Goal: Find specific page/section: Find specific page/section

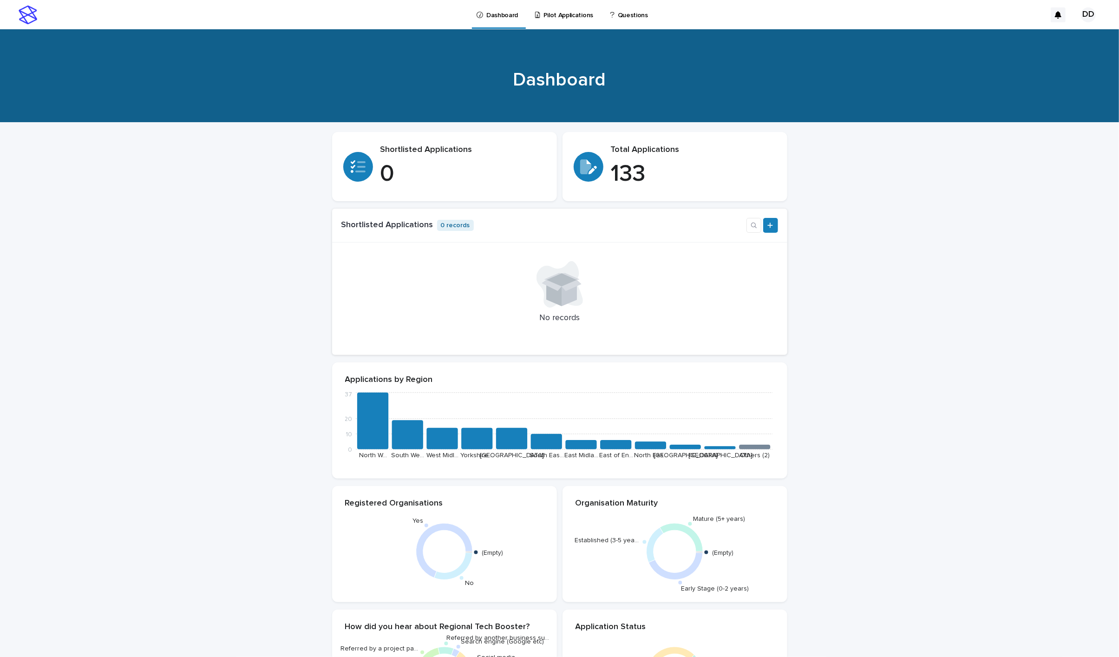
click at [574, 11] on p "Pilot Applications" at bounding box center [568, 10] width 50 height 20
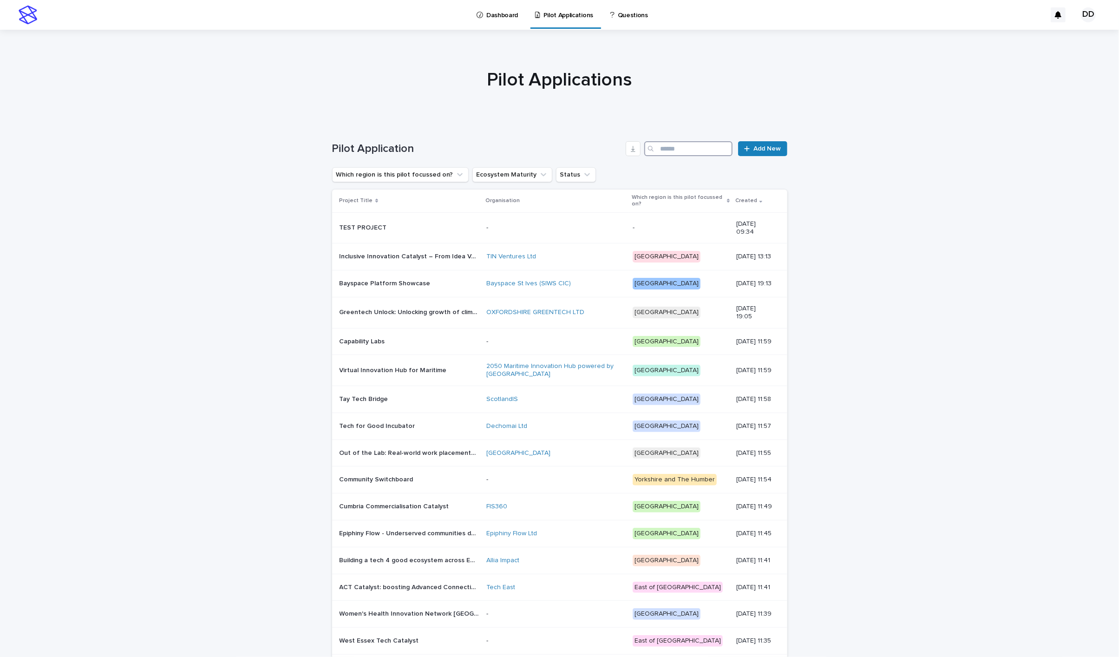
click at [673, 148] on input "Search" at bounding box center [688, 148] width 88 height 15
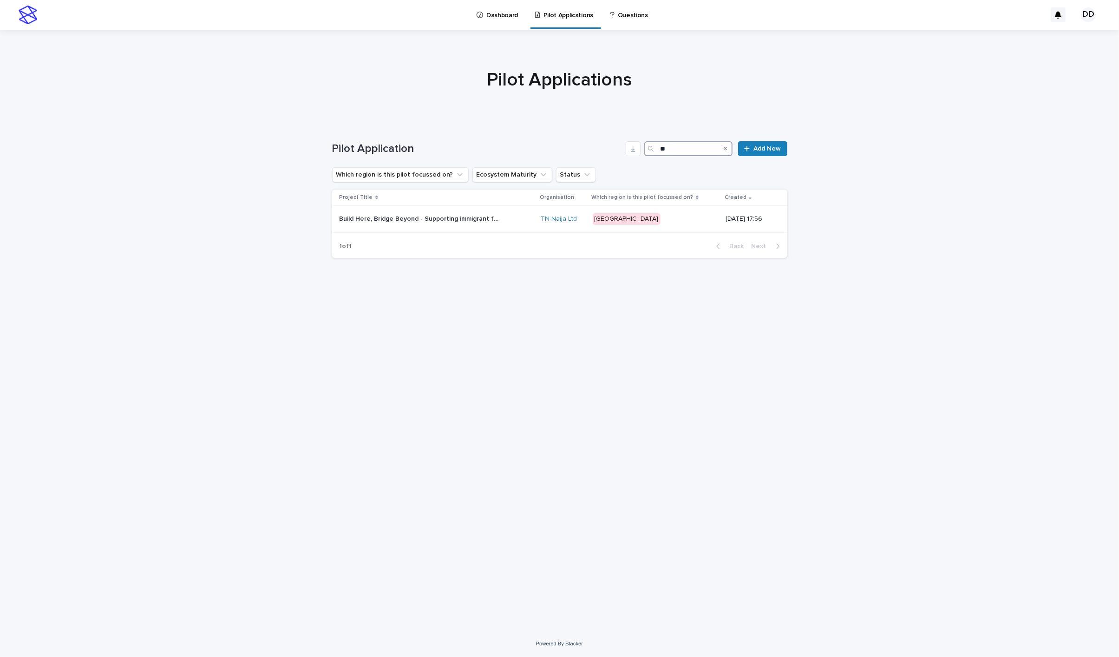
type input "*"
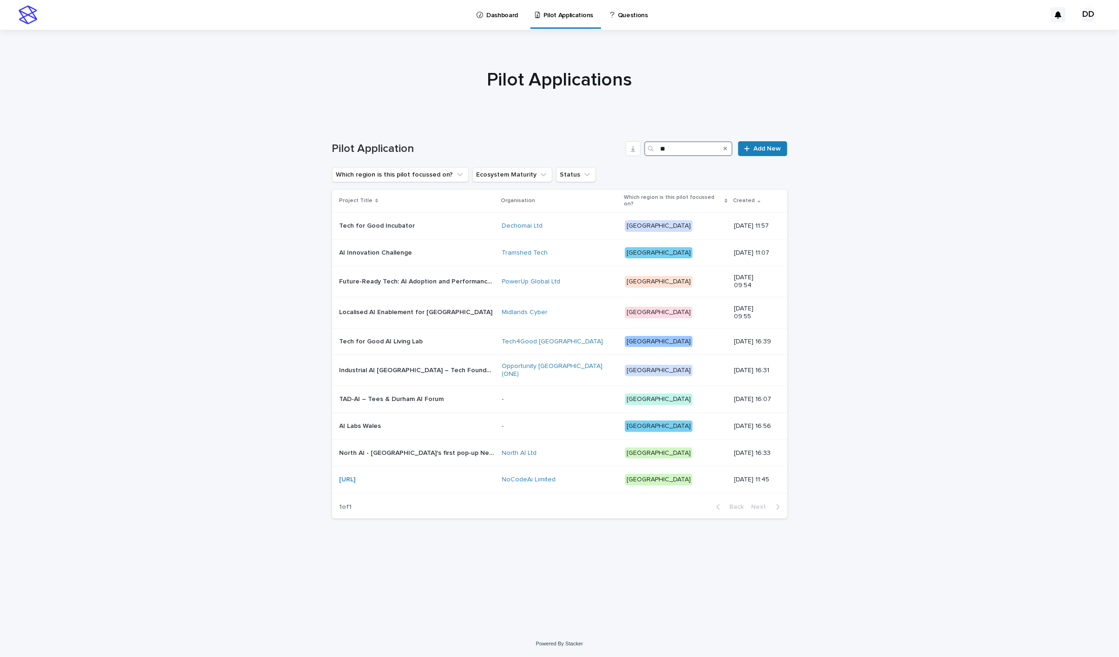
type input "*"
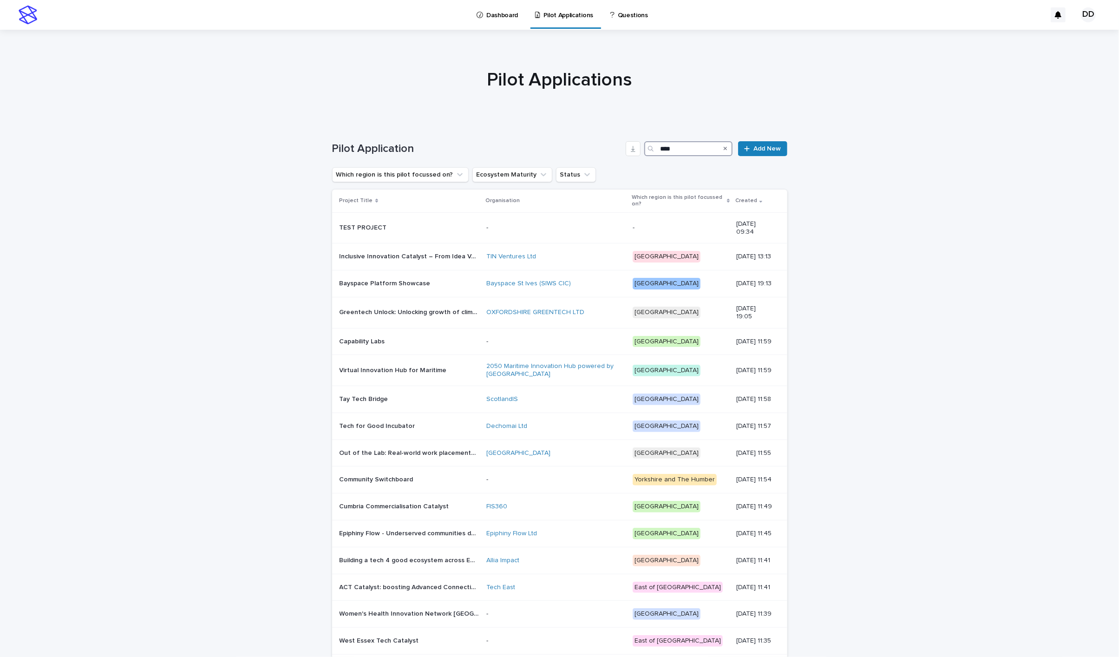
type input "*****"
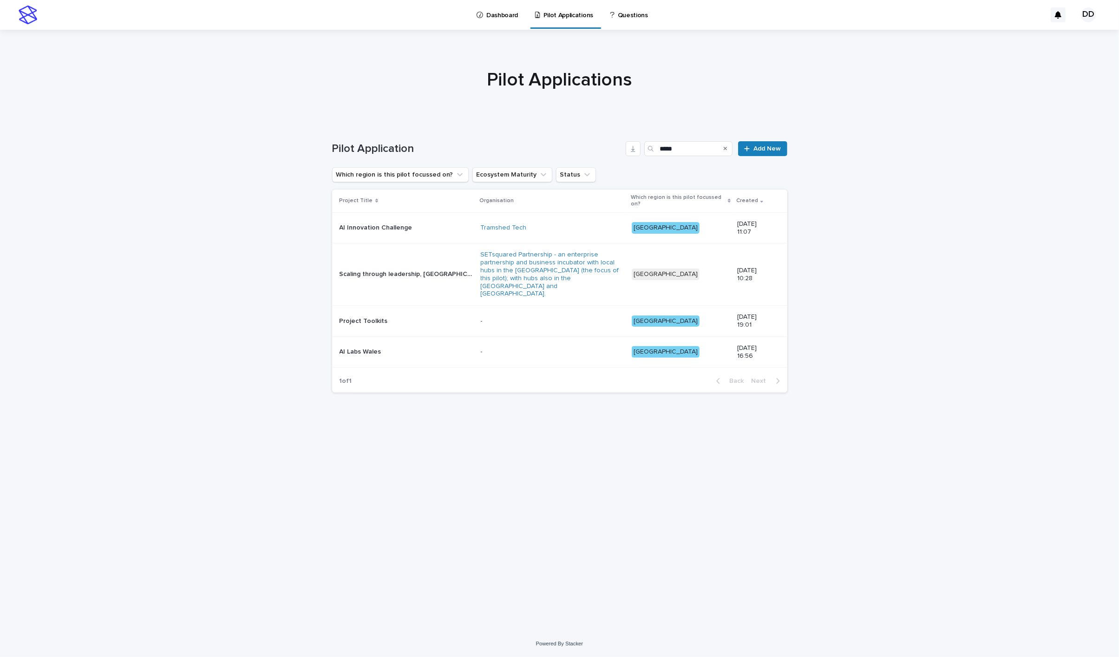
drag, startPoint x: 609, startPoint y: 182, endPoint x: 361, endPoint y: 327, distance: 287.9
click at [361, 346] on p "AI Labs Wales" at bounding box center [362, 351] width 44 height 10
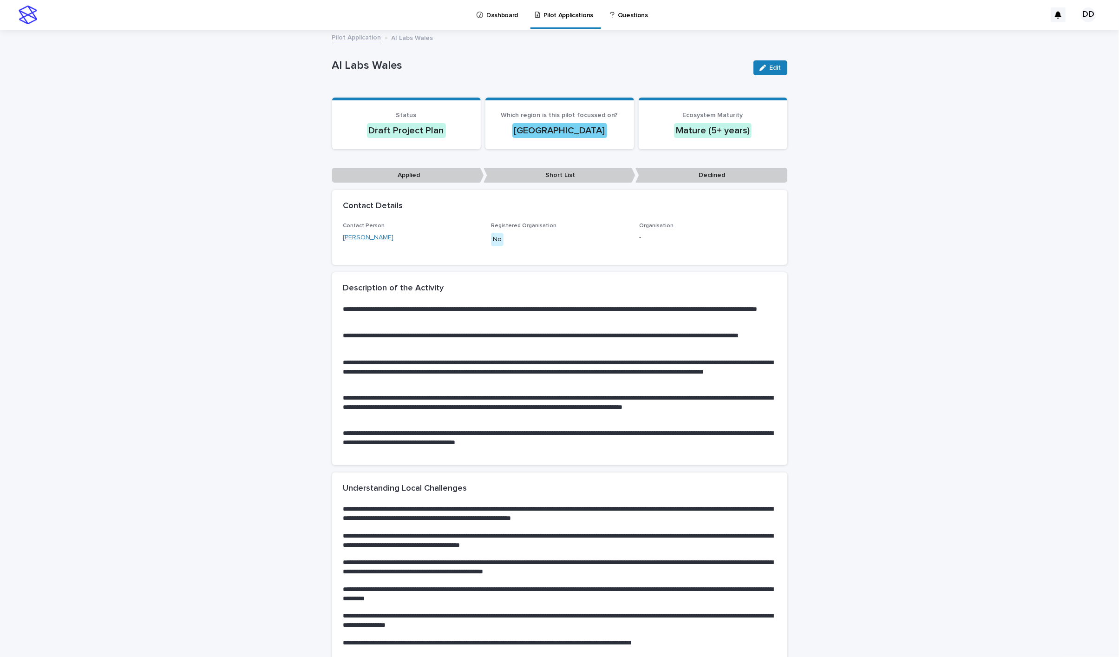
click at [371, 233] on link "[PERSON_NAME]" at bounding box center [368, 238] width 51 height 10
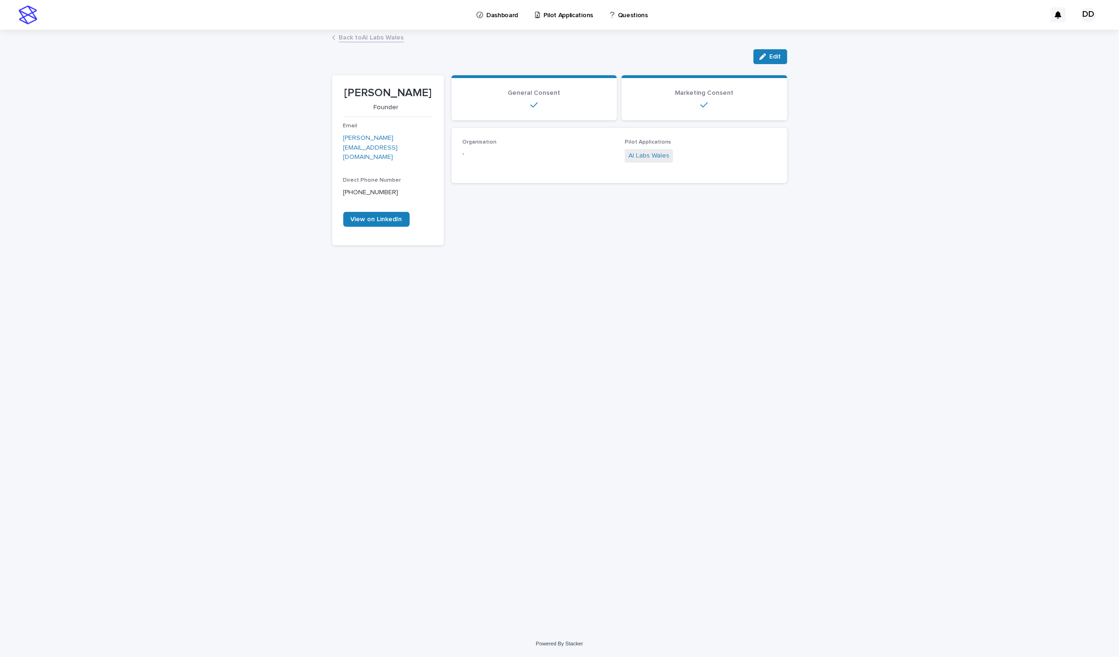
click at [367, 35] on link "Back to AI Labs [GEOGRAPHIC_DATA]" at bounding box center [371, 37] width 65 height 11
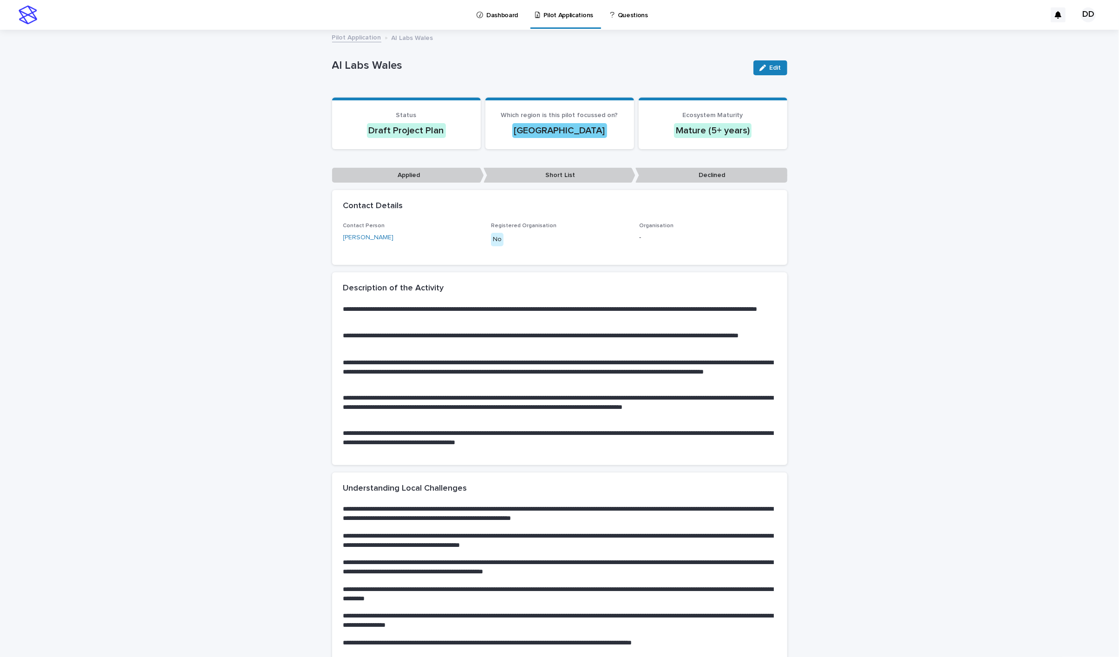
click at [366, 37] on link "Pilot Application" at bounding box center [356, 37] width 49 height 11
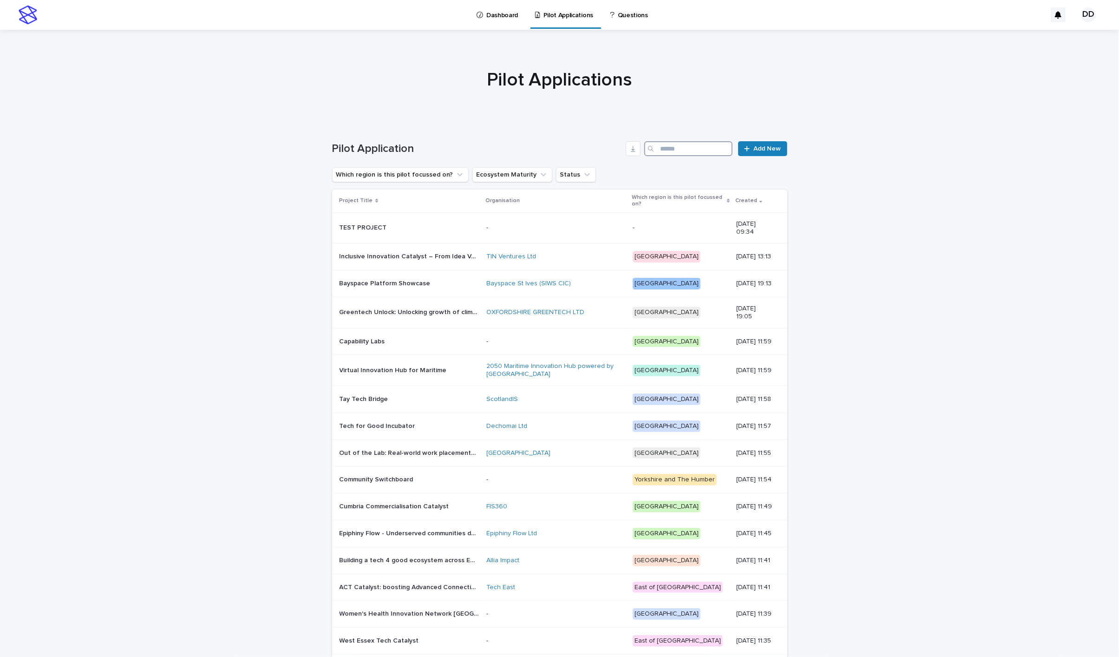
click at [688, 151] on input "Search" at bounding box center [688, 148] width 88 height 15
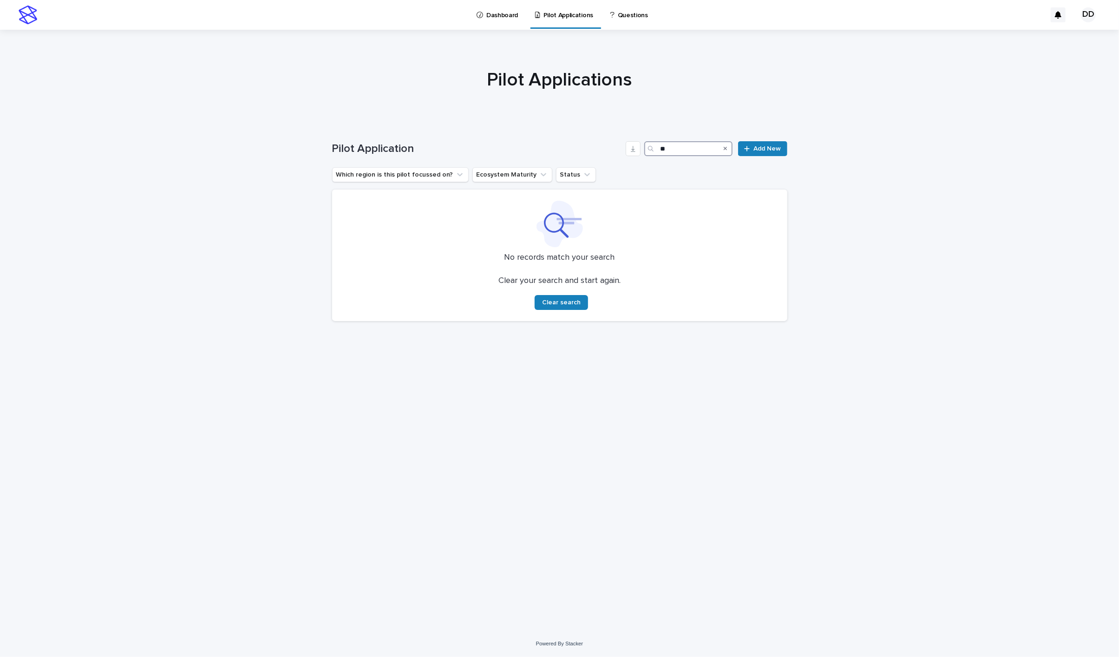
type input "*"
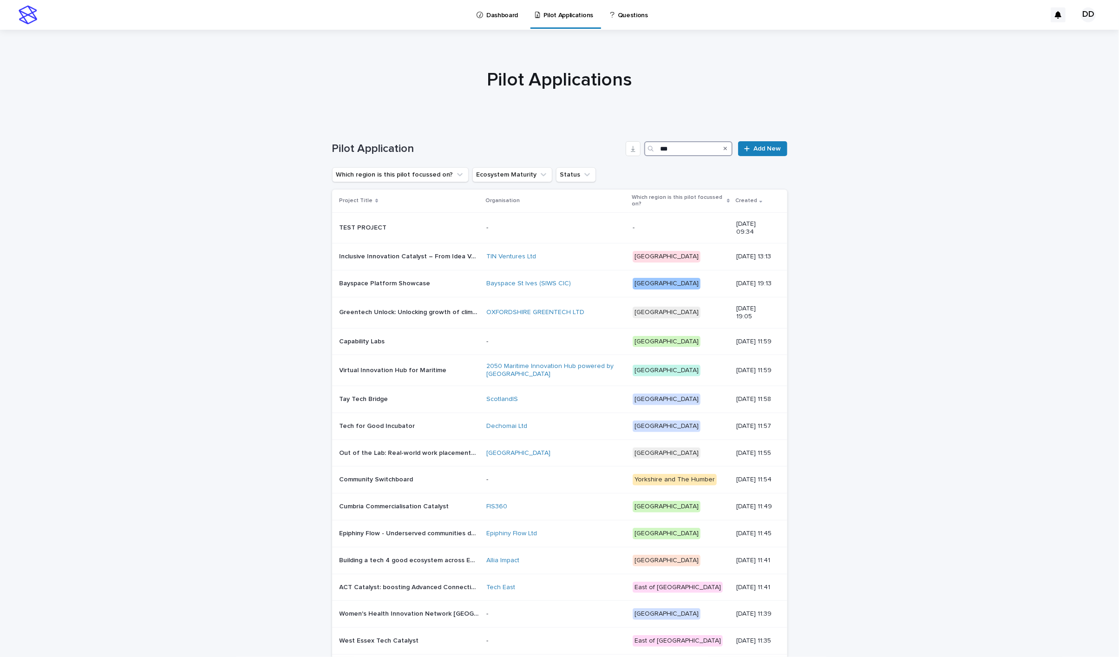
type input "****"
